Goal: Task Accomplishment & Management: Use online tool/utility

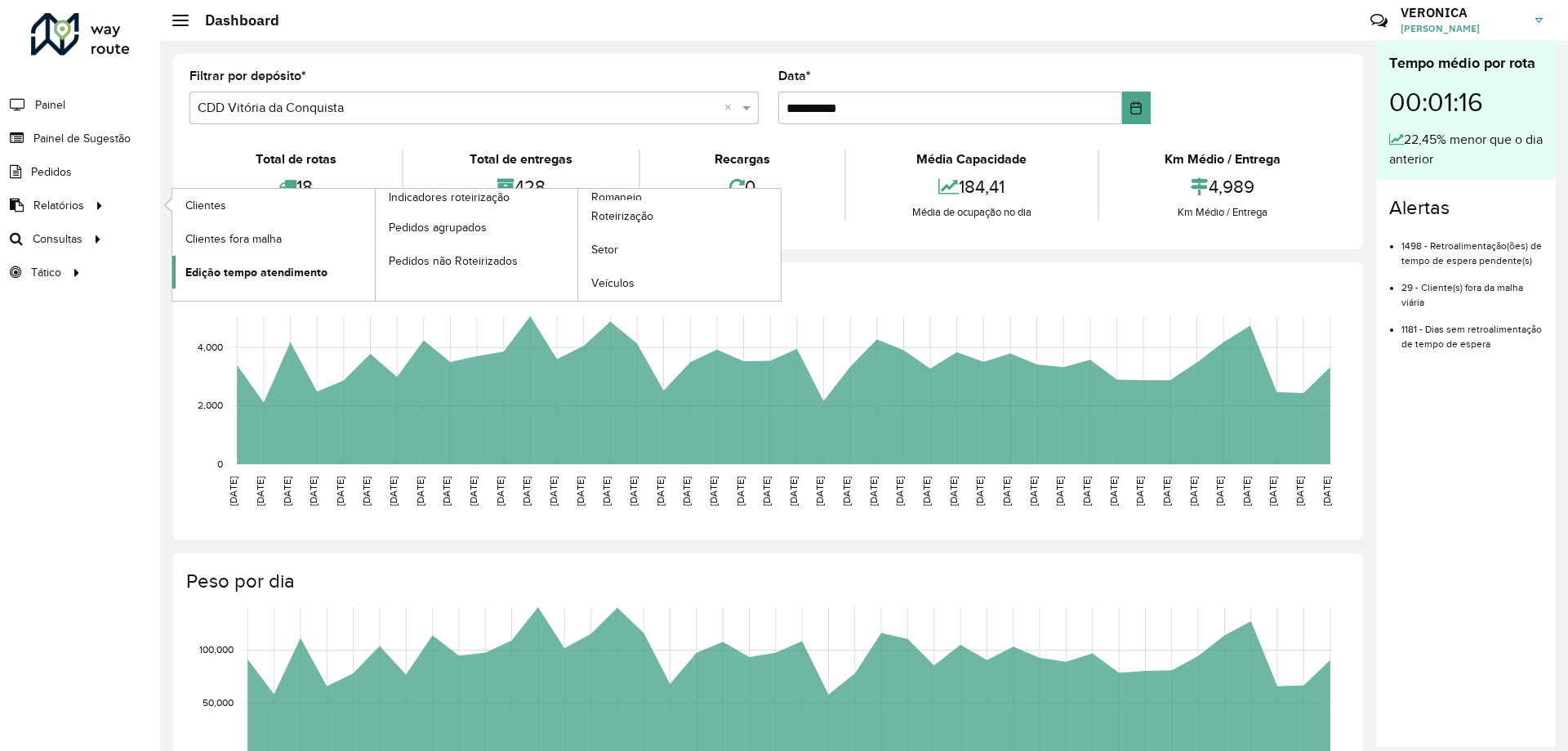
click at [248, 274] on span "Edição tempo atendimento" at bounding box center [256, 272] width 142 height 18
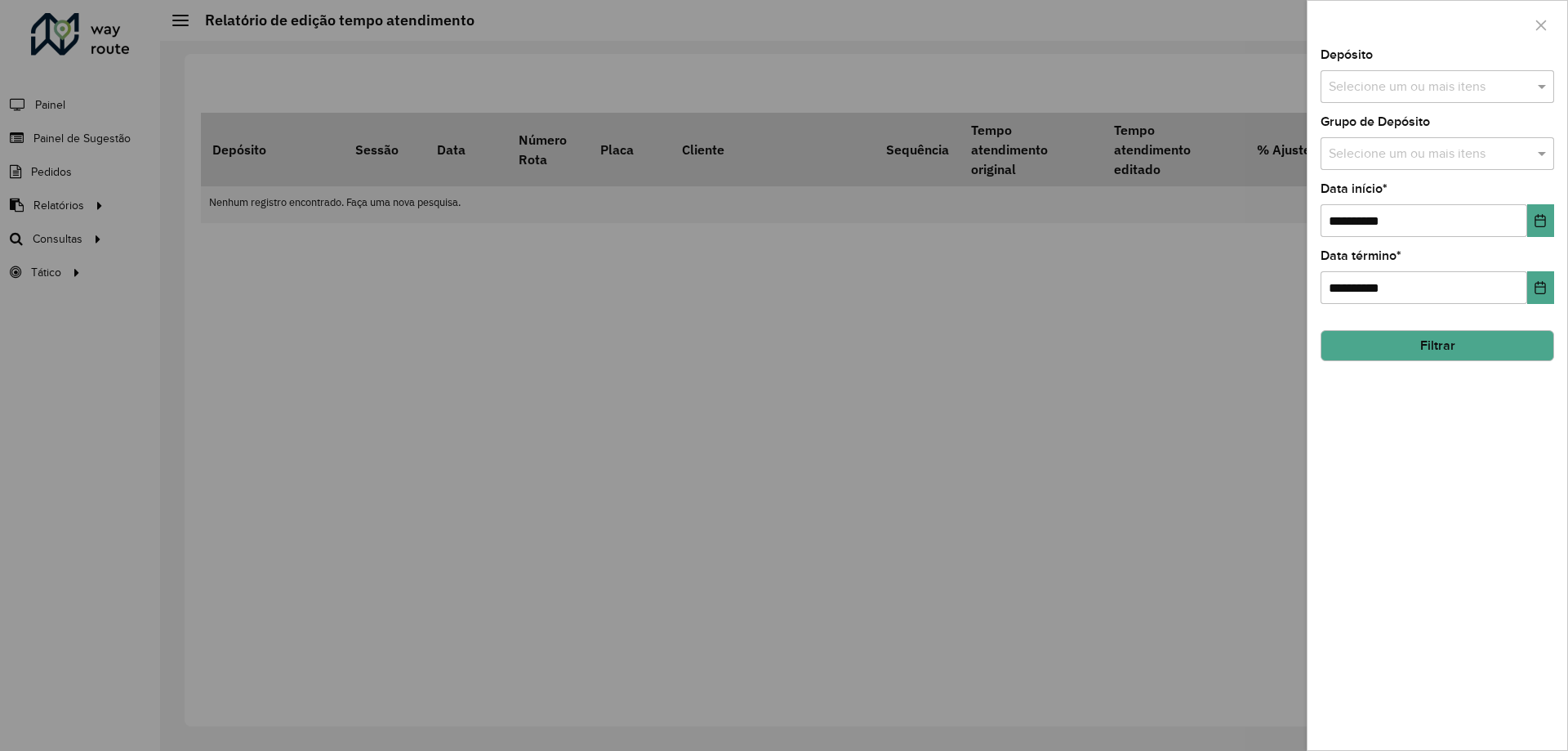
click at [1396, 83] on input "text" at bounding box center [1428, 88] width 209 height 19
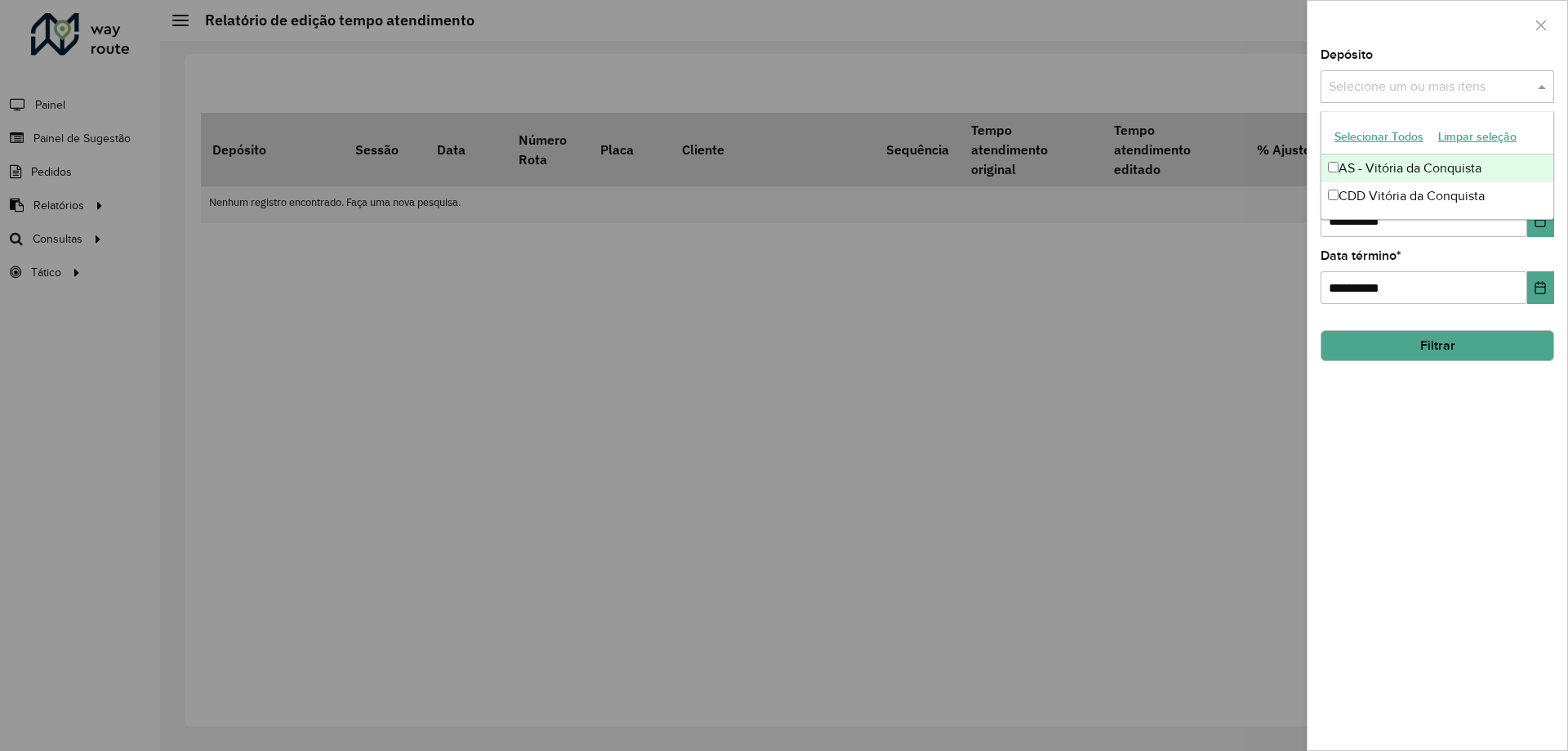
click at [1378, 138] on button "Selecionar Todos" at bounding box center [1378, 137] width 104 height 25
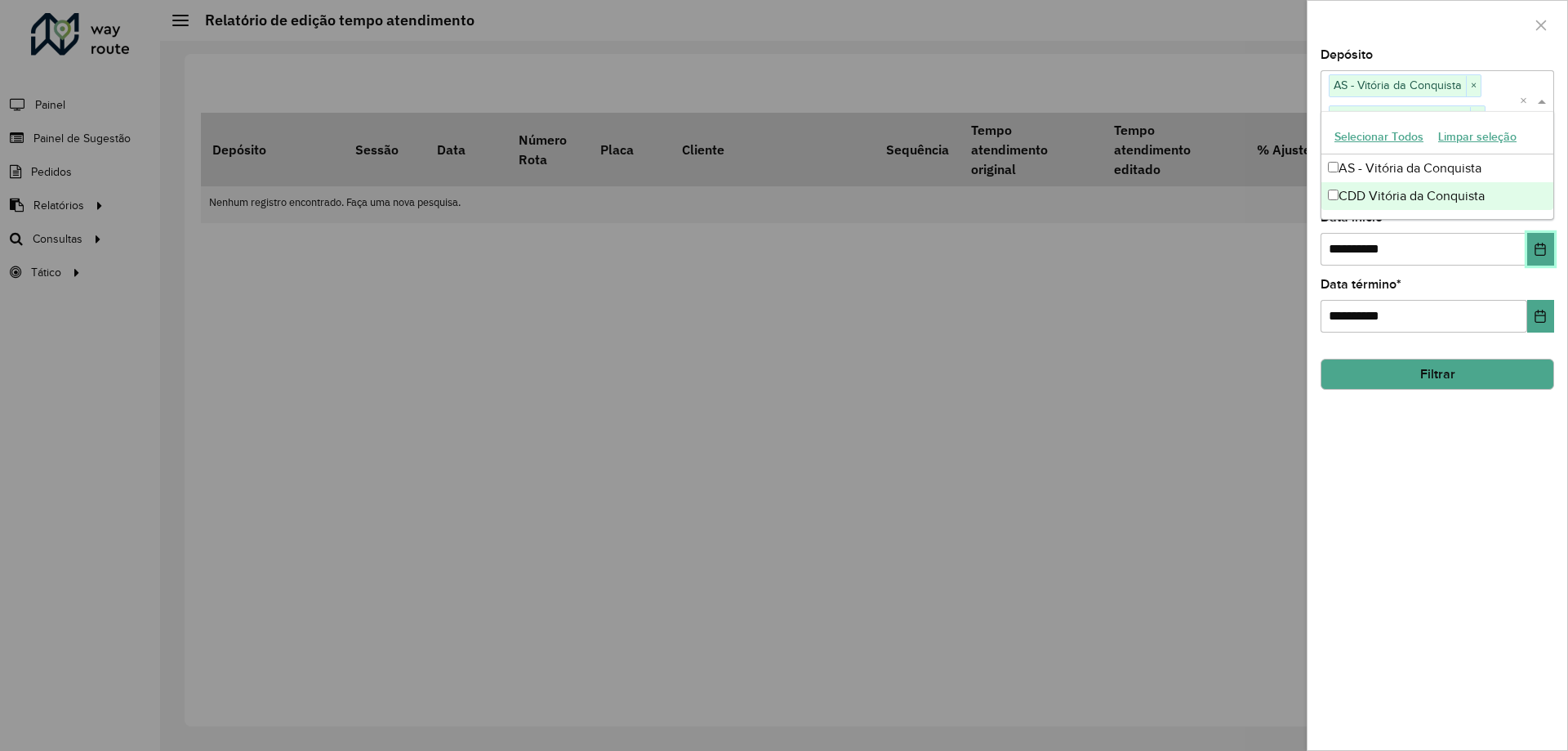
click at [1537, 256] on button "Choose Date" at bounding box center [1540, 249] width 27 height 32
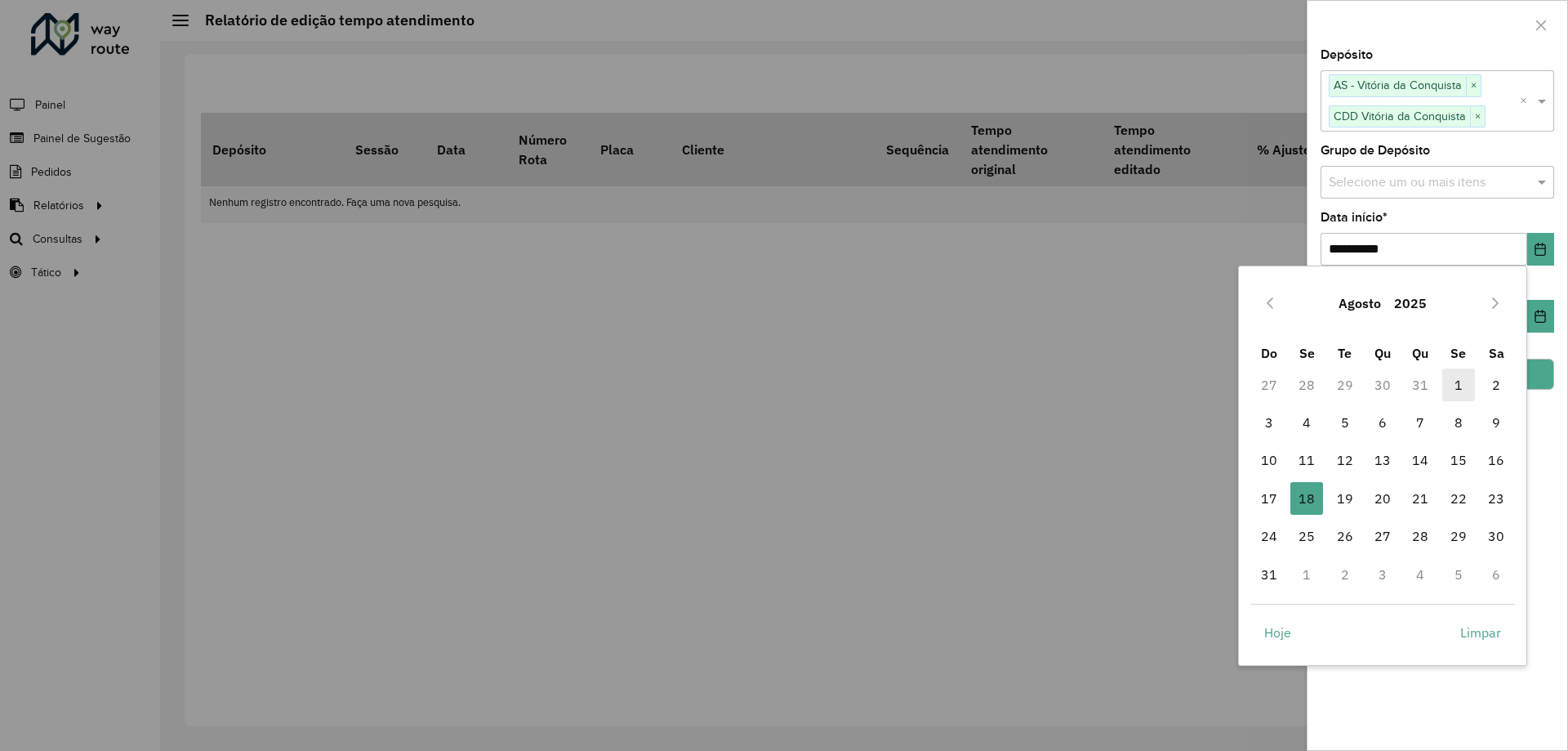
click at [1466, 384] on span "1" at bounding box center [1458, 384] width 32 height 32
type input "**********"
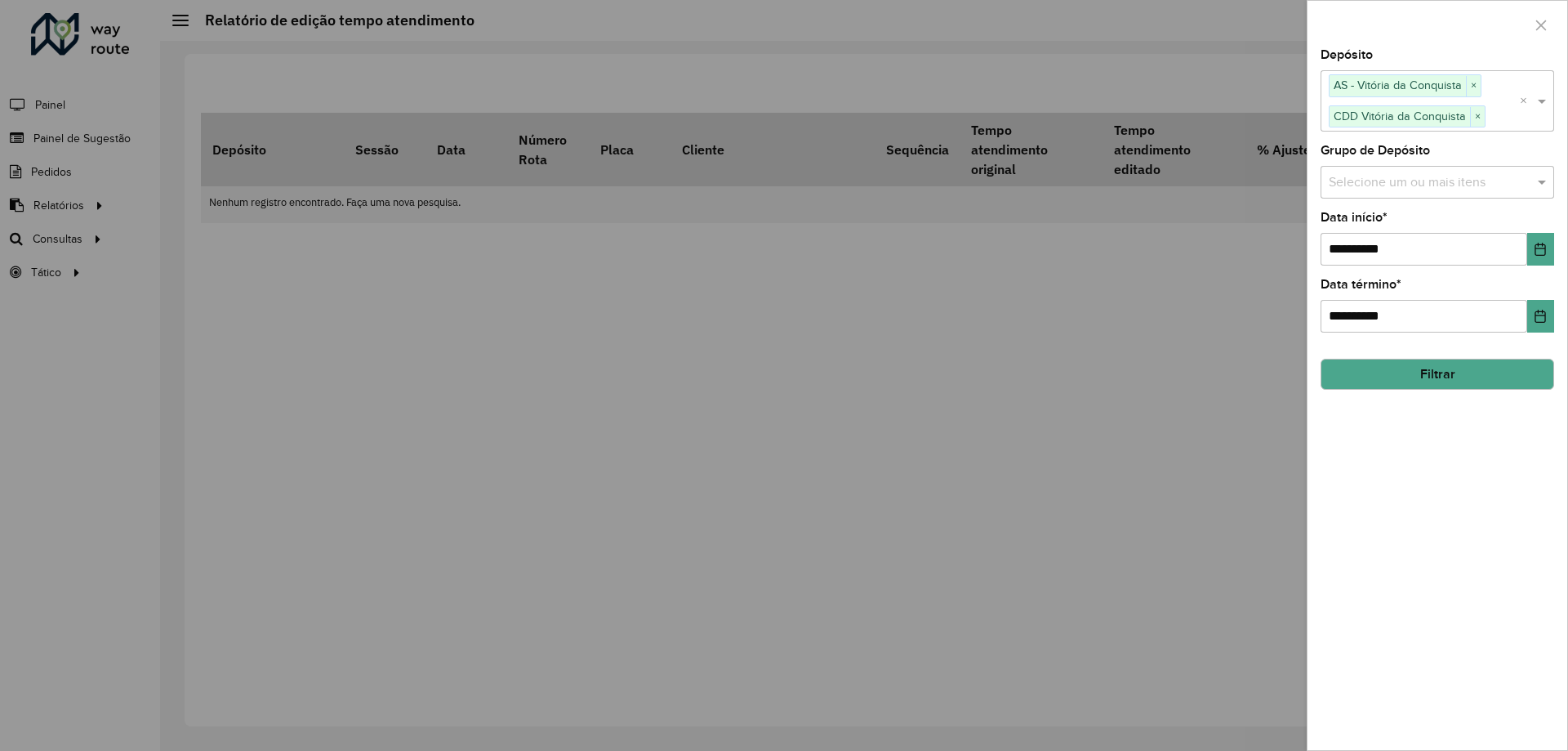
click at [1467, 371] on button "Filtrar" at bounding box center [1437, 374] width 234 height 31
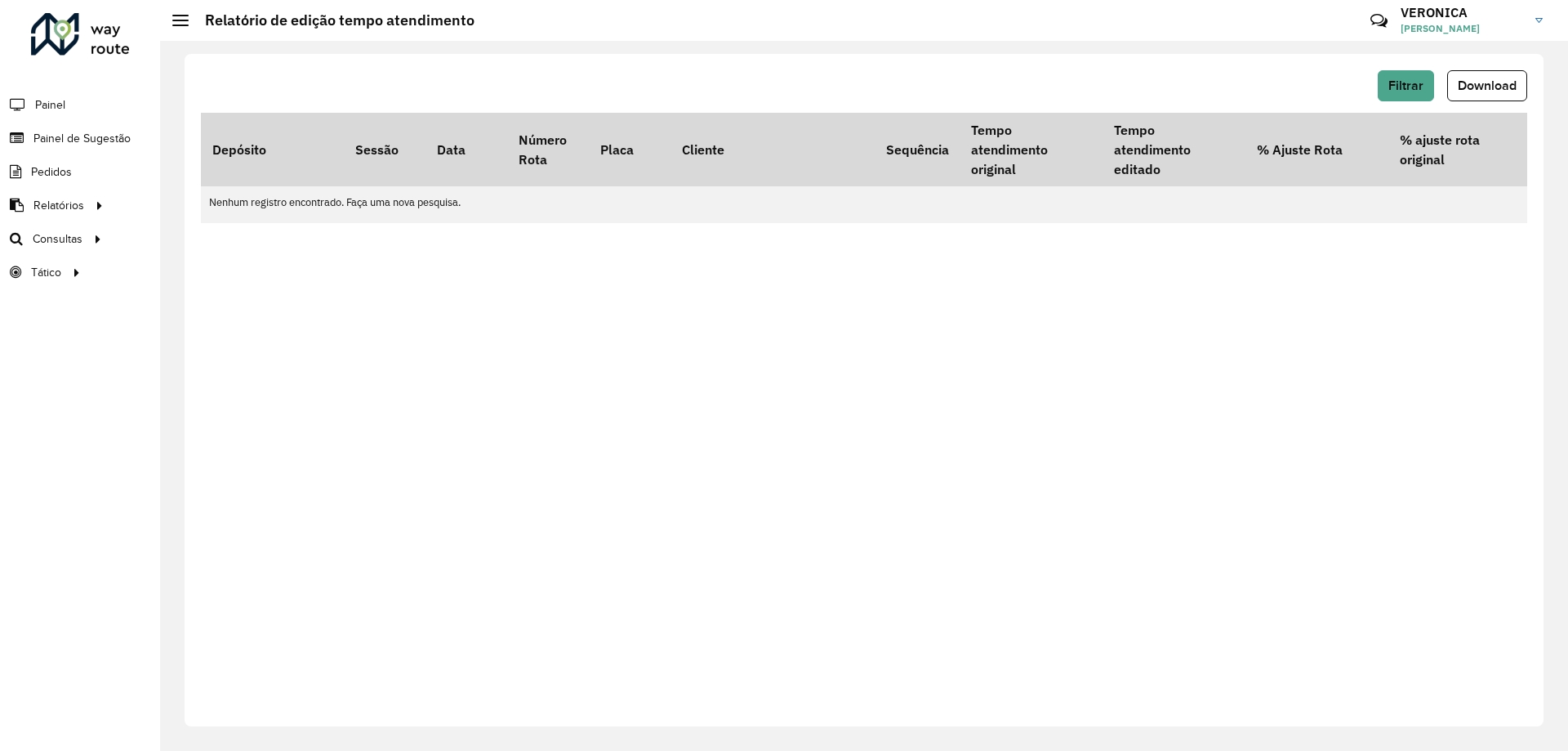
click at [702, 657] on div "Filtrar Download Depósito Sessão Data Número Rota Placa Cliente Sequência Tempo…" at bounding box center [864, 390] width 1359 height 672
